Goal: Transaction & Acquisition: Purchase product/service

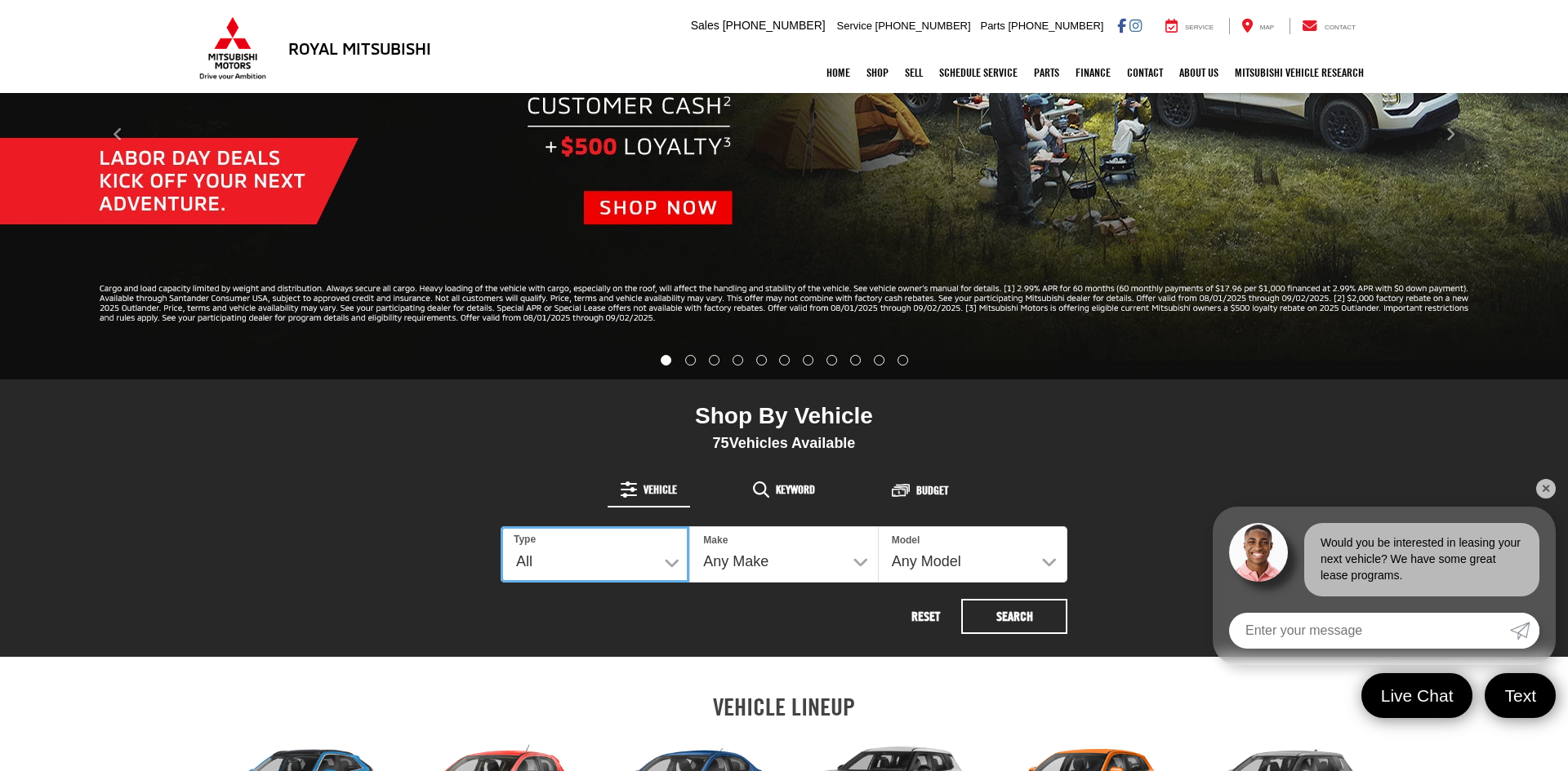
click at [673, 561] on select "All New Used" at bounding box center [595, 554] width 189 height 56
select select "Type:N"
click at [501, 526] on select "All New Used" at bounding box center [595, 554] width 189 height 56
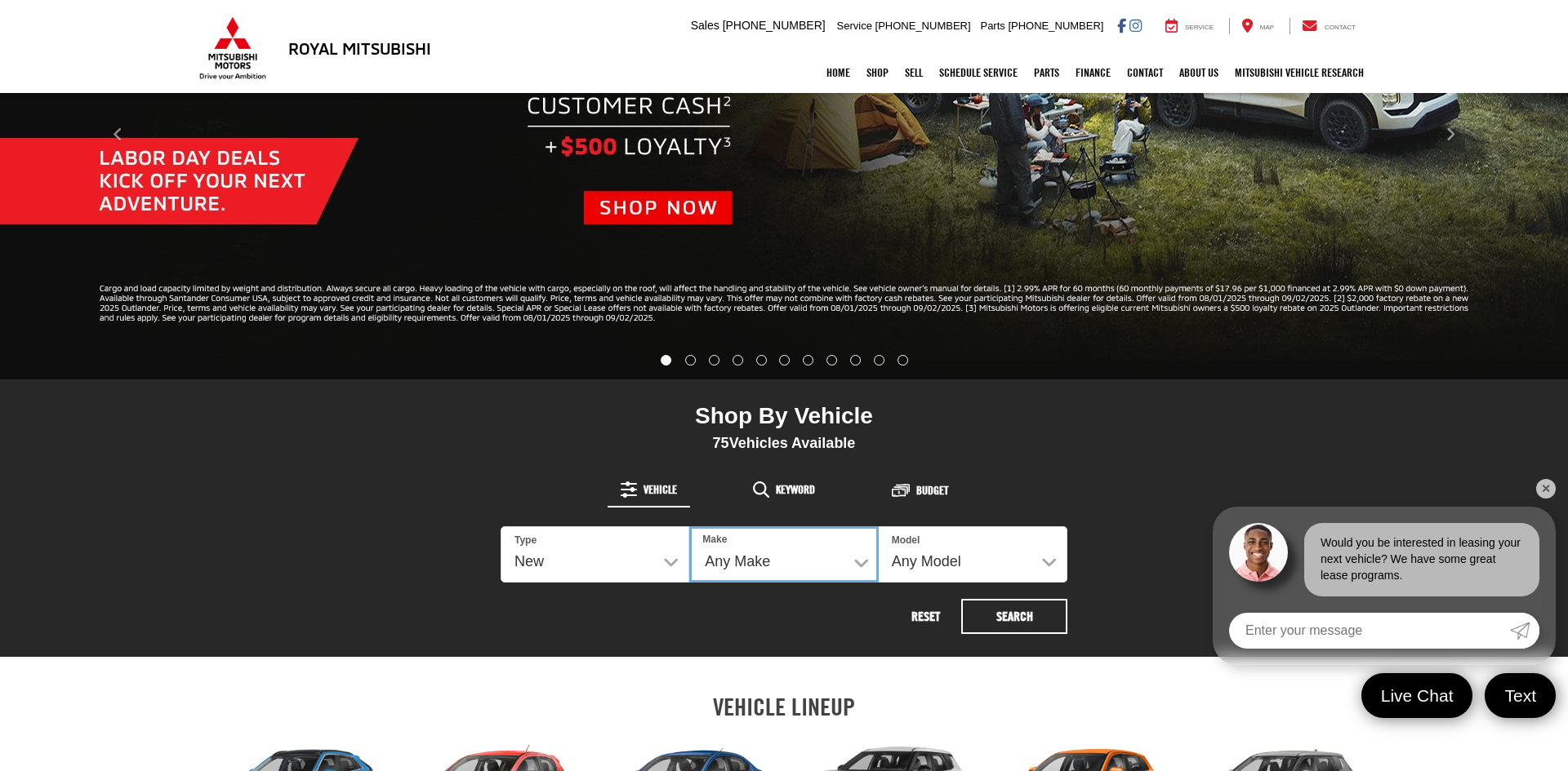
click at [861, 562] on select "Any Make Buick Chevrolet Dodge Ford GMC Hyundai Jeep Mazda Mitsubishi Nissan To…" at bounding box center [784, 554] width 189 height 56
select select "Mitsubishi"
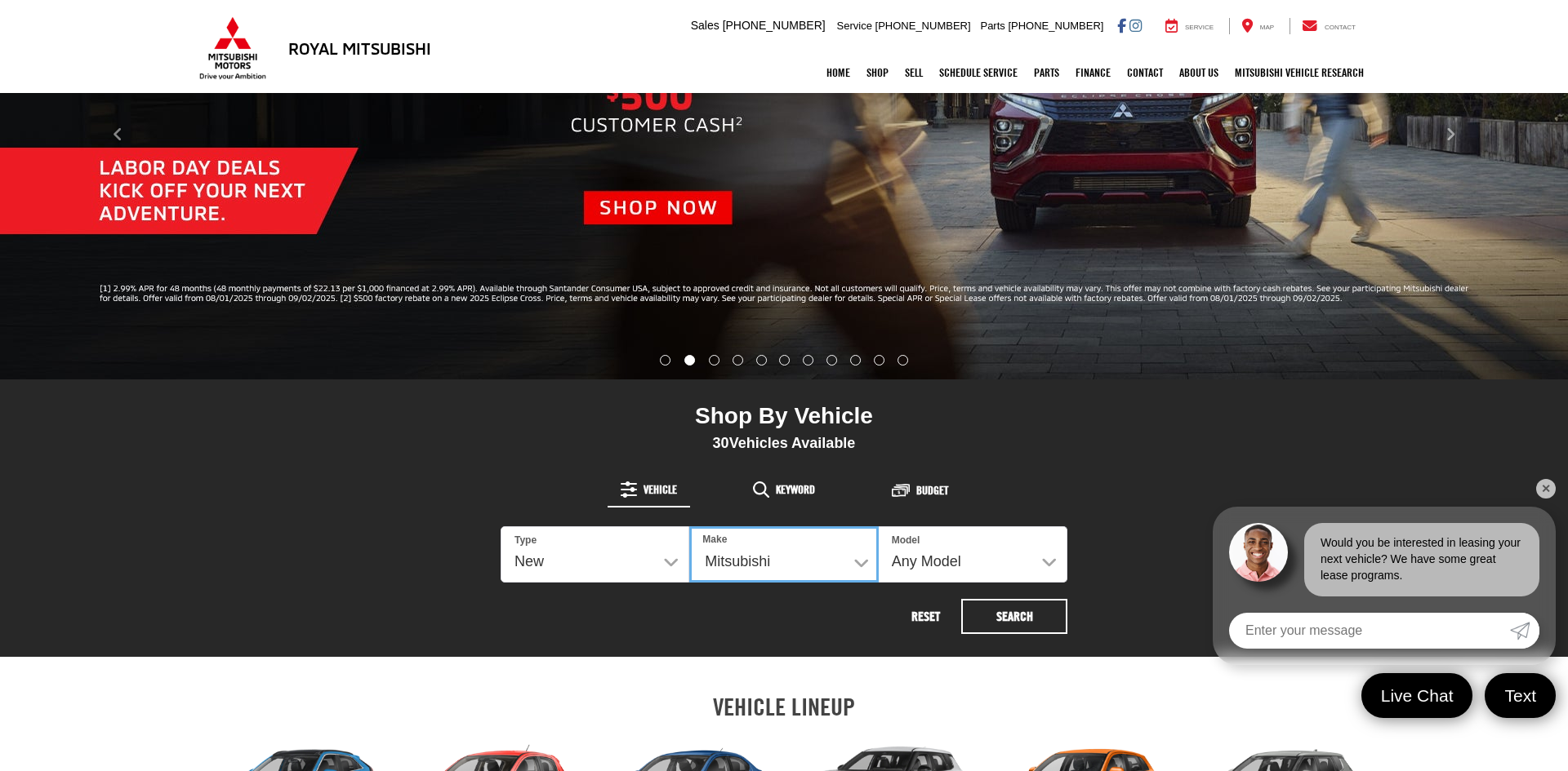
click at [690, 526] on select "Any Make Mitsubishi" at bounding box center [784, 554] width 189 height 56
click at [776, 620] on div "Reset Search" at bounding box center [784, 616] width 567 height 35
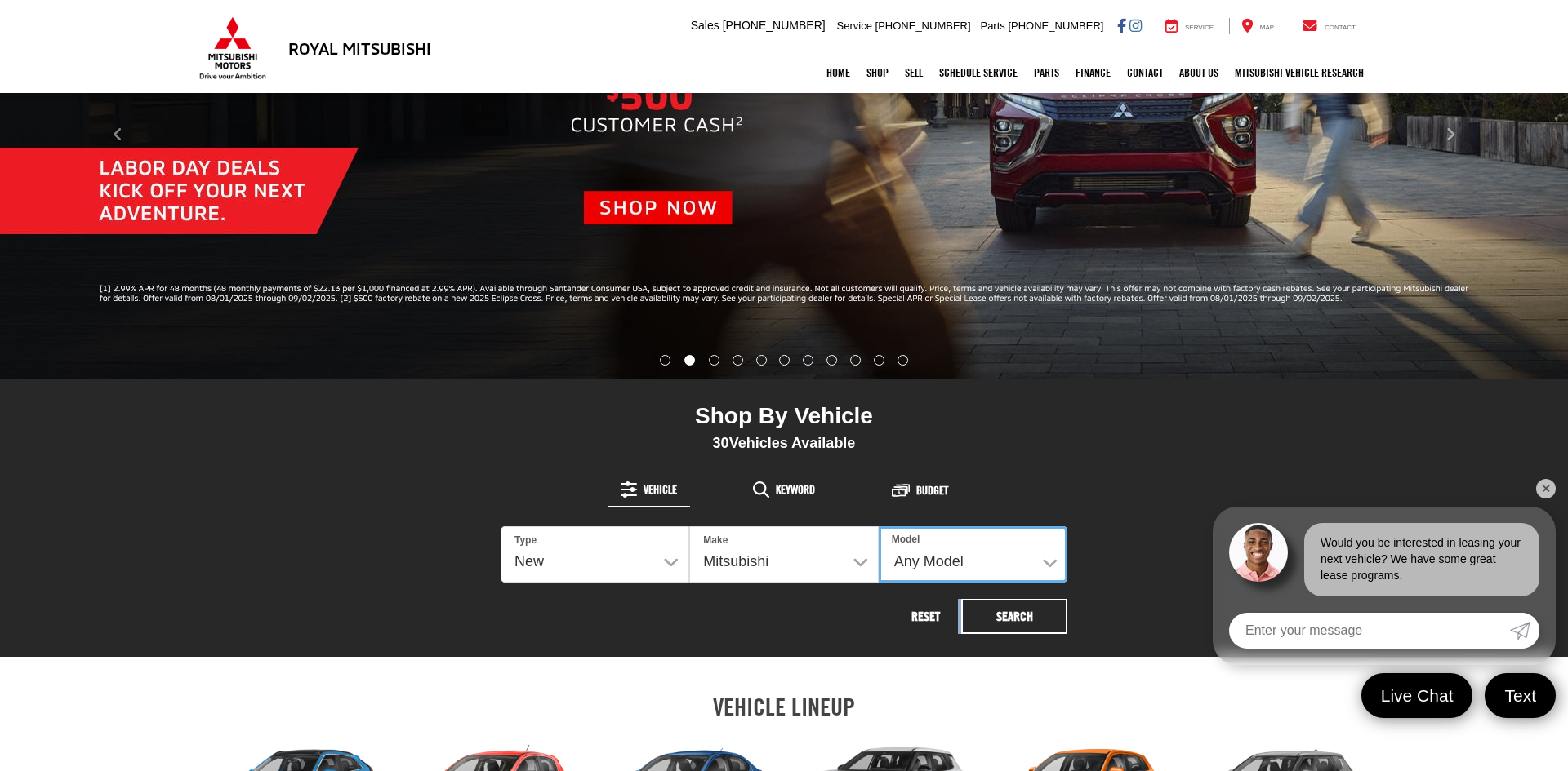
click at [1044, 563] on select "Any Model Eclipse Cross Outlander Outlander PHEV Outlander Sport" at bounding box center [973, 554] width 189 height 56
select select "Outlander"
click at [878, 526] on select "Any Model Eclipse Cross Outlander Outlander PHEV Outlander Sport" at bounding box center [973, 554] width 189 height 56
drag, startPoint x: 1033, startPoint y: 616, endPoint x: 1005, endPoint y: 609, distance: 28.9
click at [1033, 618] on button "Search" at bounding box center [1014, 616] width 106 height 35
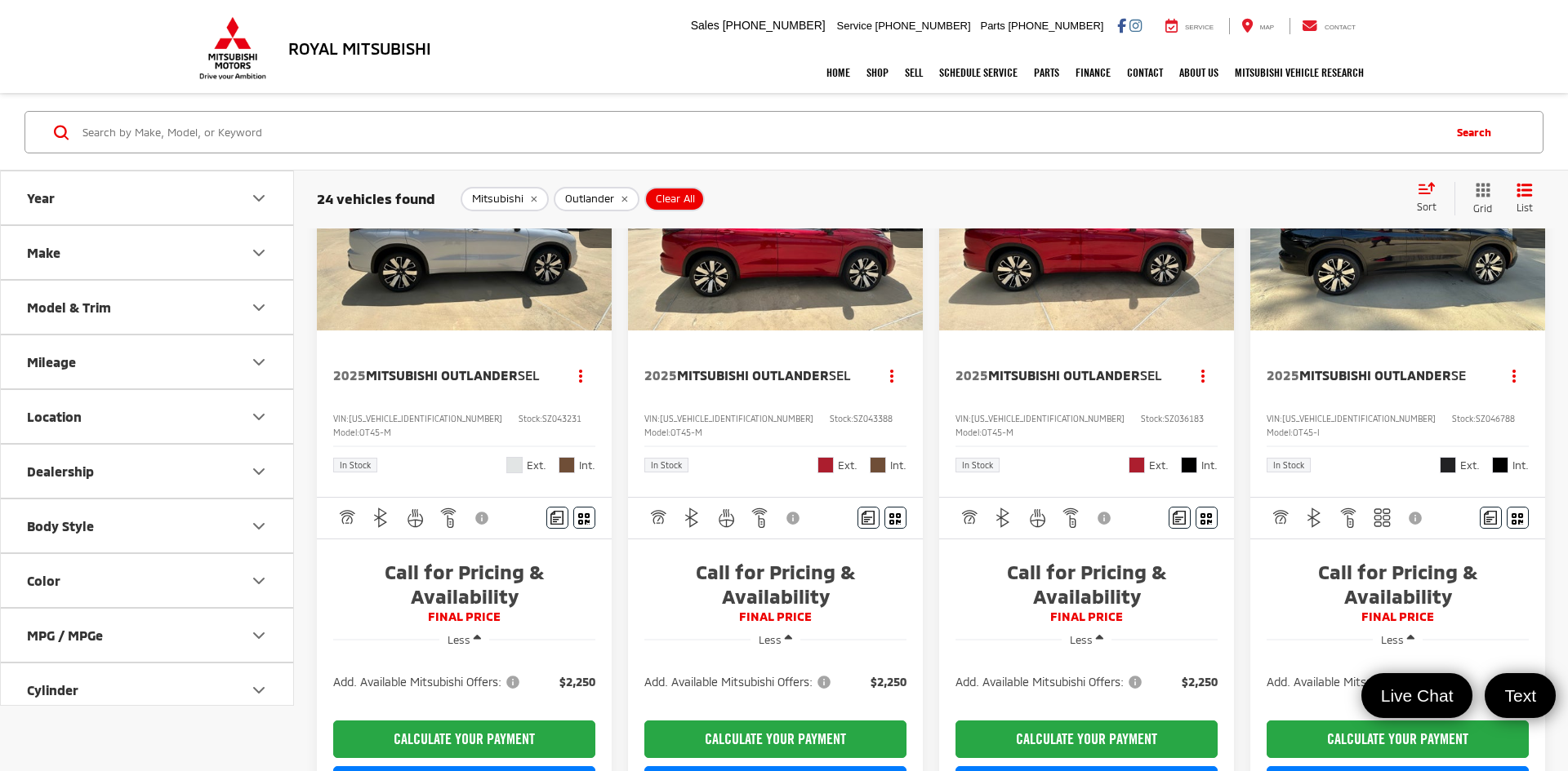
scroll to position [1893, 0]
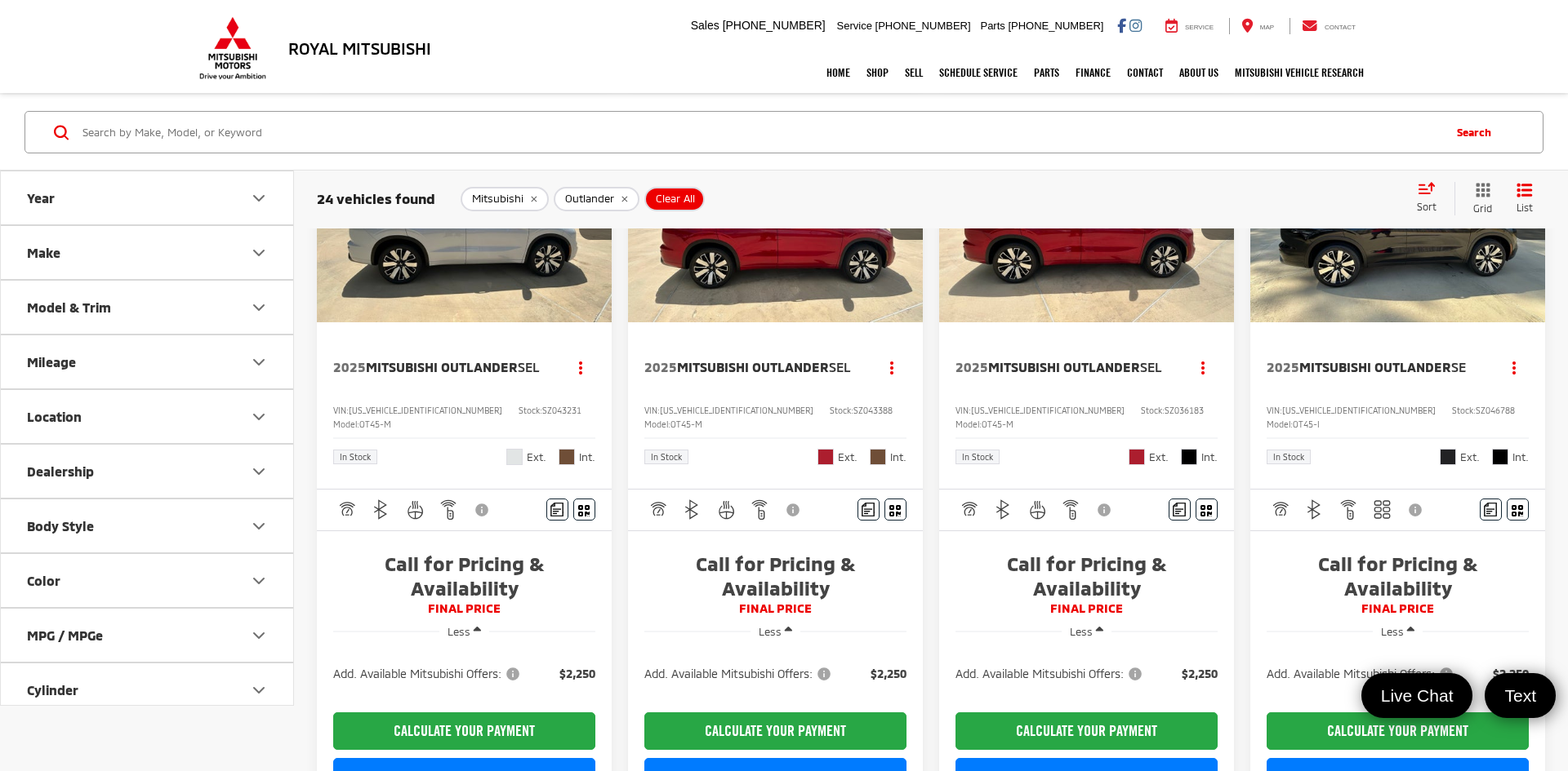
click at [466, 374] on span "Mitsubishi Outlander" at bounding box center [442, 367] width 152 height 16
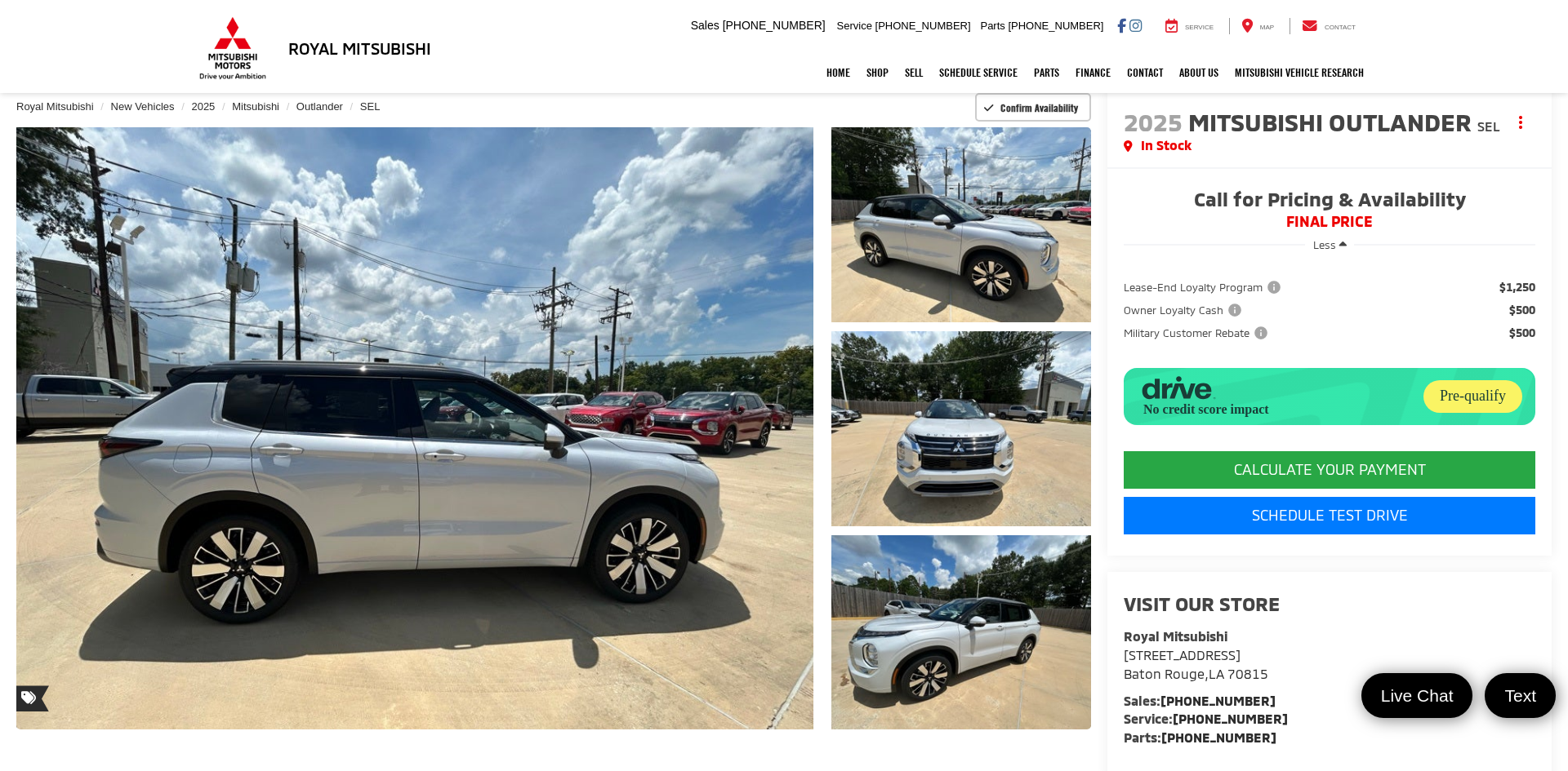
scroll to position [97, 0]
